Goal: Information Seeking & Learning: Learn about a topic

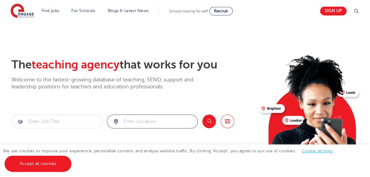
click at [145, 121] on input "search" at bounding box center [152, 121] width 90 height 13
type input "brighton"
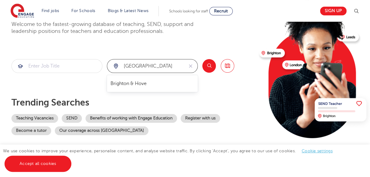
scroll to position [63, 0]
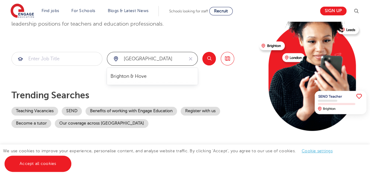
drag, startPoint x: 146, startPoint y: 59, endPoint x: 110, endPoint y: 58, distance: 35.8
click at [110, 58] on input "brighton" at bounding box center [145, 58] width 76 height 13
click button "Submit" at bounding box center [0, 0] width 0 height 0
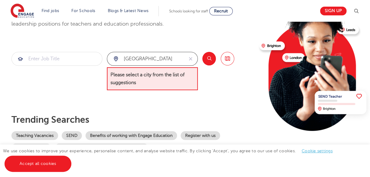
click at [154, 60] on input "east sussex" at bounding box center [145, 58] width 76 height 13
type input "eastbourne"
click button "Submit" at bounding box center [0, 0] width 0 height 0
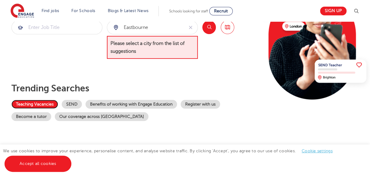
click at [49, 101] on link "Teaching Vacancies" at bounding box center [34, 104] width 47 height 9
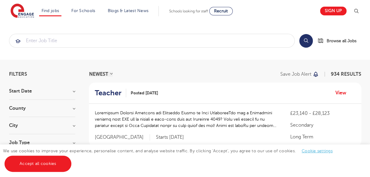
click at [72, 106] on h3 "County" at bounding box center [42, 108] width 66 height 5
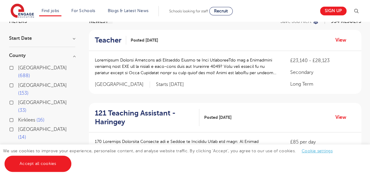
scroll to position [63, 0]
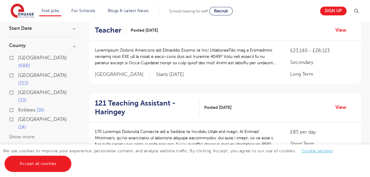
click at [35, 116] on span "East Sussex" at bounding box center [42, 118] width 49 height 5
click at [22, 116] on input "East Sussex 14" at bounding box center [20, 118] width 4 height 4
checkbox input "true"
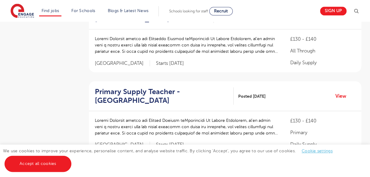
scroll to position [532, 0]
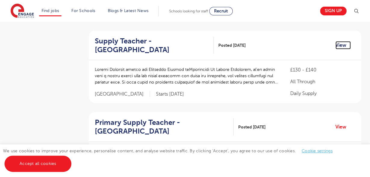
click at [341, 45] on link "View" at bounding box center [342, 45] width 15 height 8
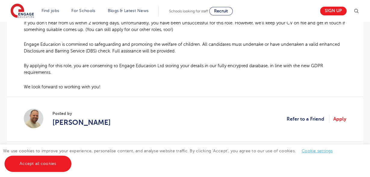
scroll to position [438, 0]
